Goal: Information Seeking & Learning: Understand process/instructions

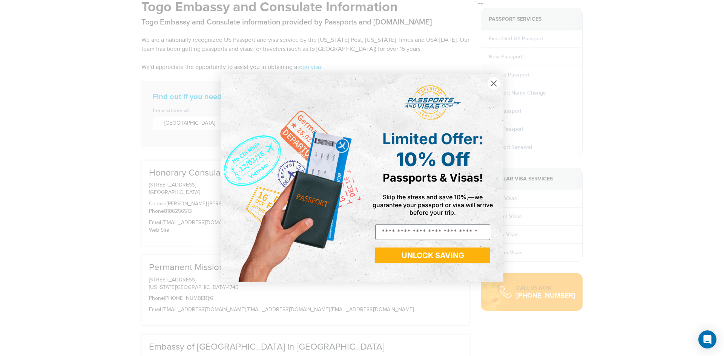
click at [495, 86] on circle "Close dialog" at bounding box center [493, 83] width 12 height 12
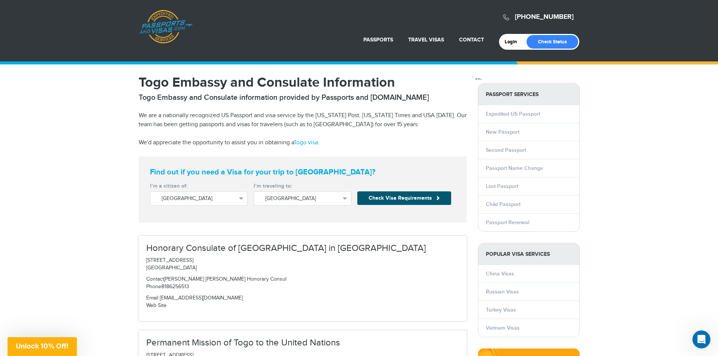
click at [405, 198] on button "Check Visa Requirements" at bounding box center [404, 198] width 94 height 14
